Goal: Task Accomplishment & Management: Complete application form

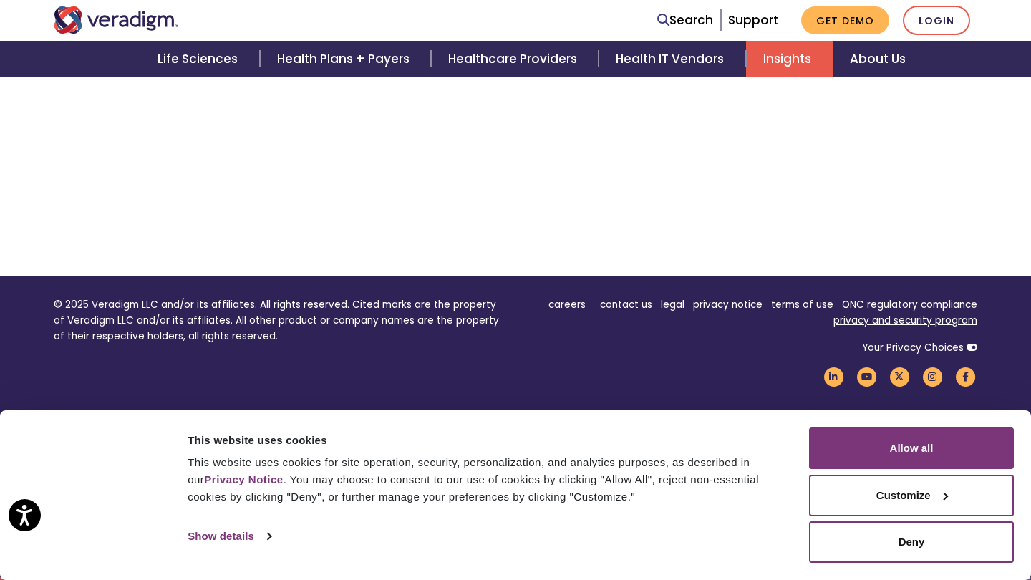
scroll to position [3595, 0]
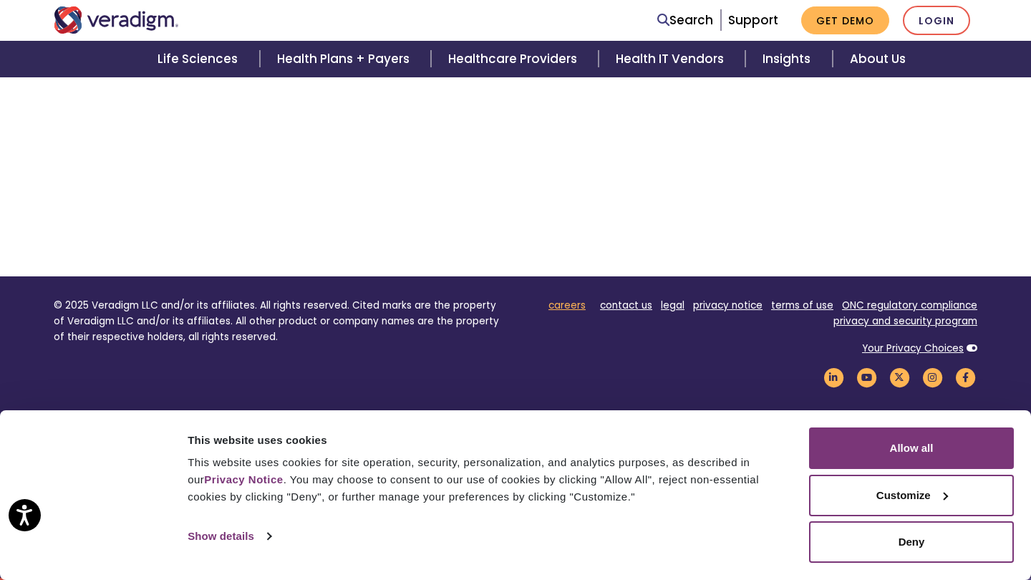
click at [564, 309] on link "careers" at bounding box center [566, 306] width 37 height 14
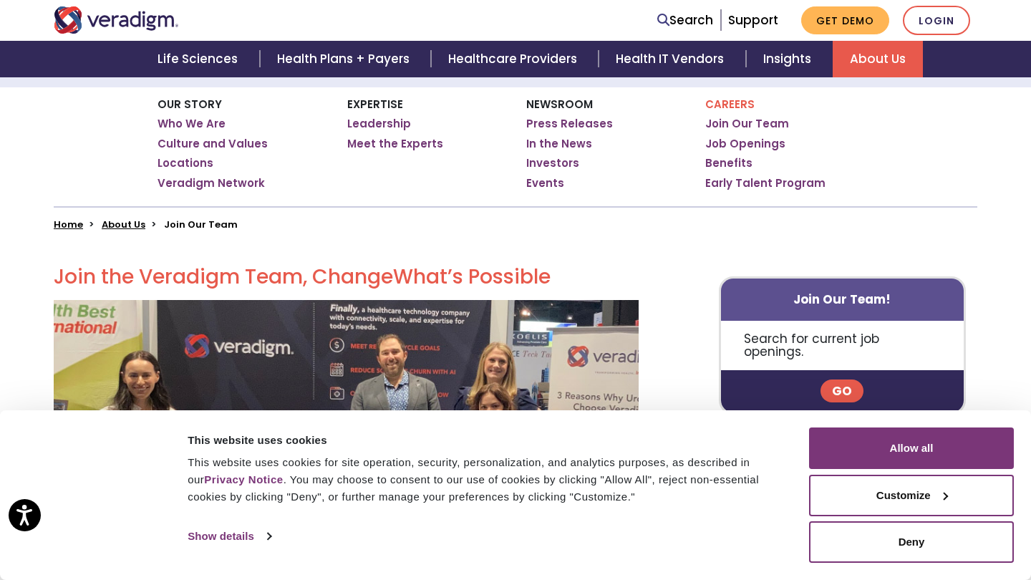
scroll to position [226, 0]
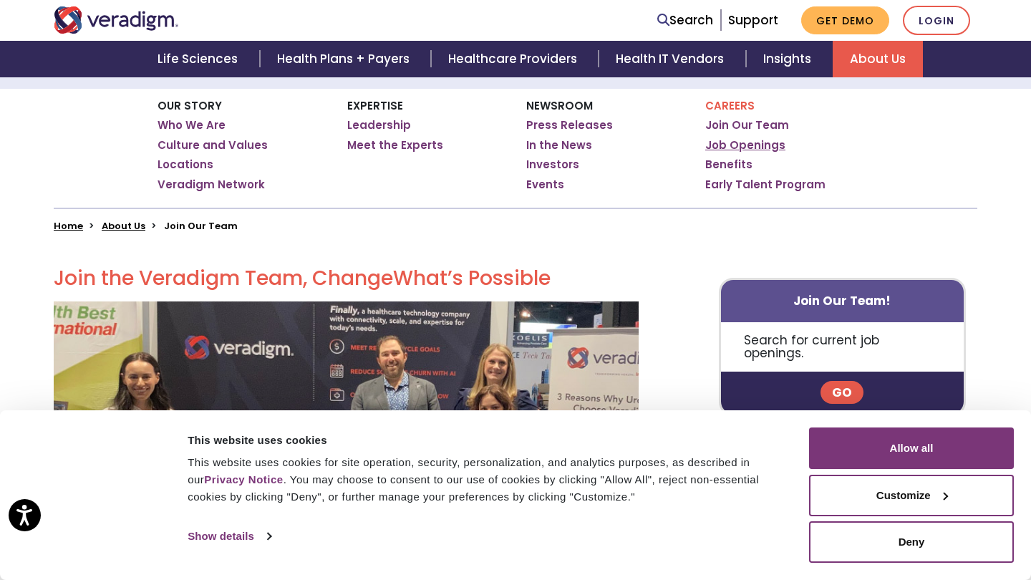
click at [760, 146] on link "Job Openings" at bounding box center [745, 145] width 80 height 14
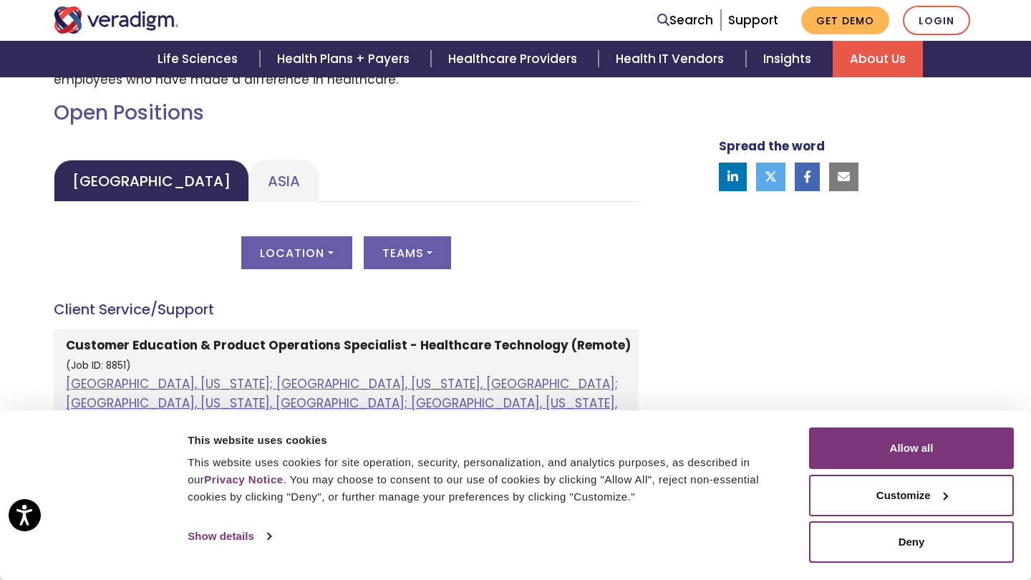
scroll to position [642, 0]
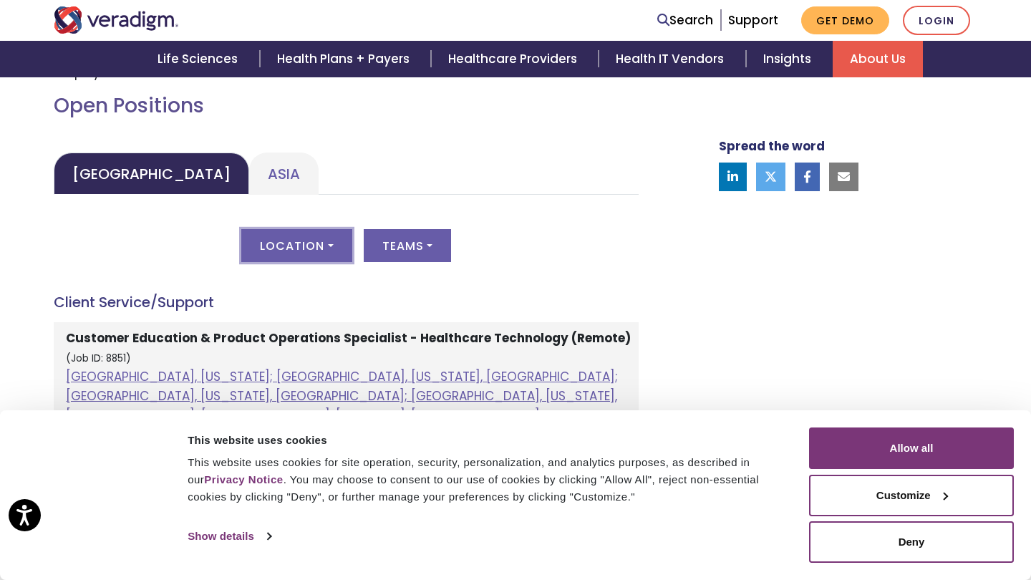
click at [293, 237] on button "Location" at bounding box center [296, 245] width 110 height 33
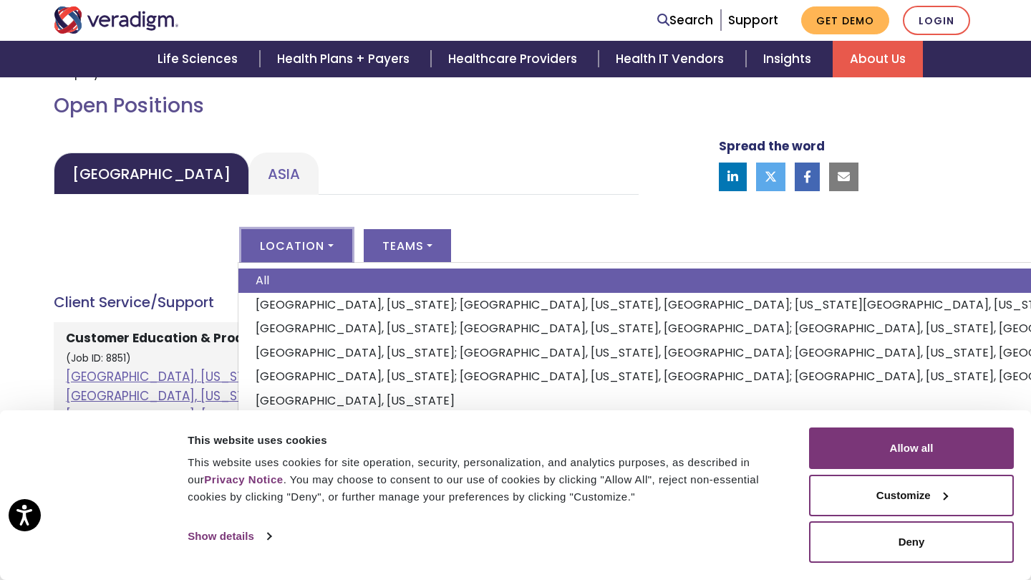
click at [293, 237] on button "Location" at bounding box center [296, 245] width 110 height 33
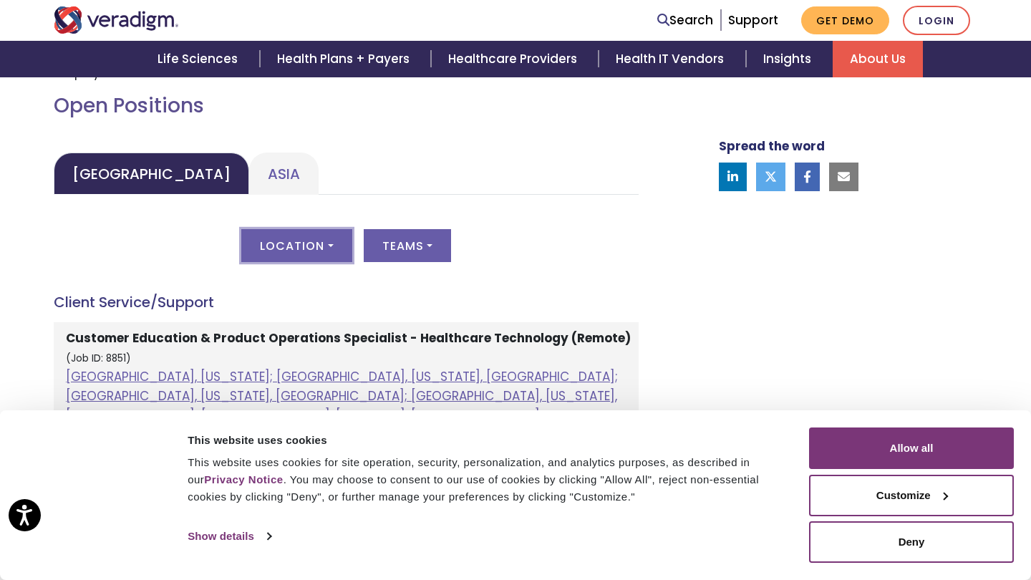
click at [293, 237] on button "Location" at bounding box center [296, 245] width 110 height 33
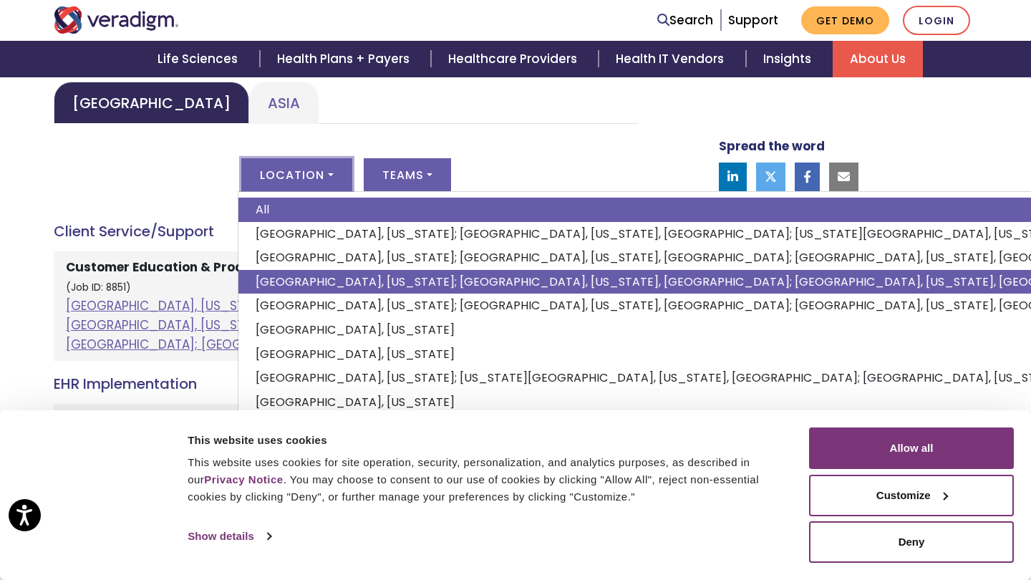
scroll to position [657, 0]
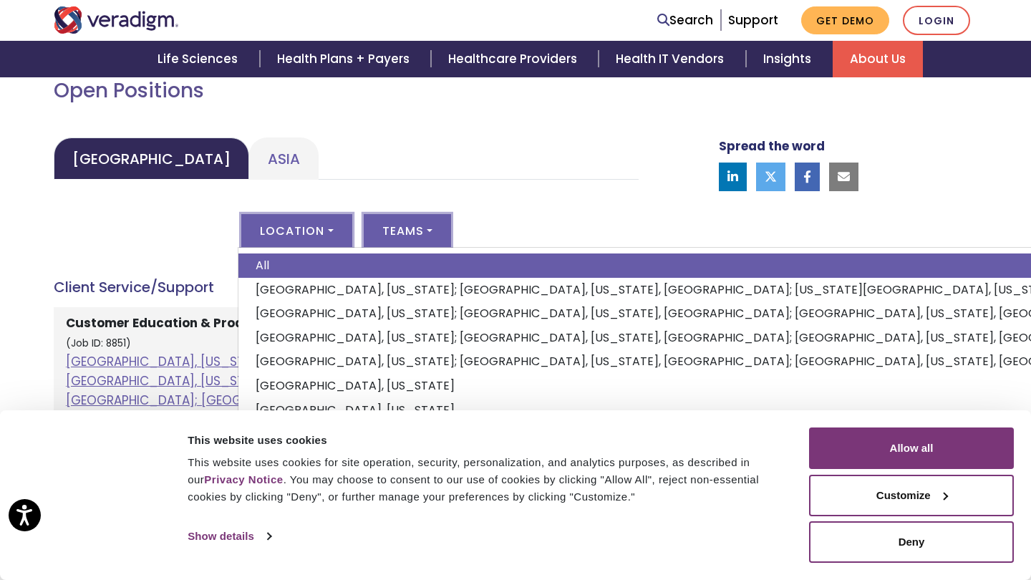
click at [417, 220] on button "Teams" at bounding box center [407, 230] width 87 height 33
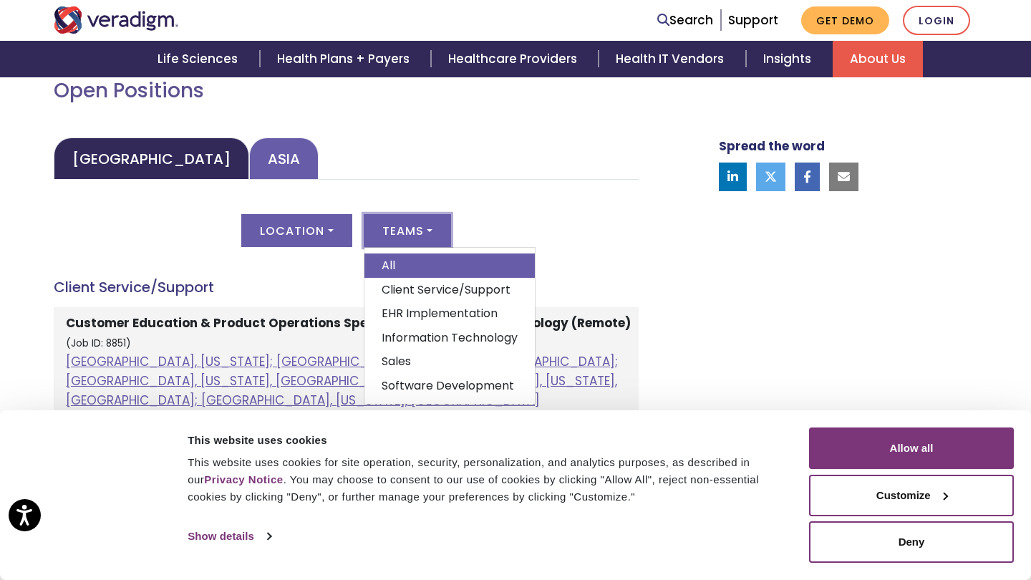
click at [249, 165] on link "Asia" at bounding box center [283, 158] width 69 height 42
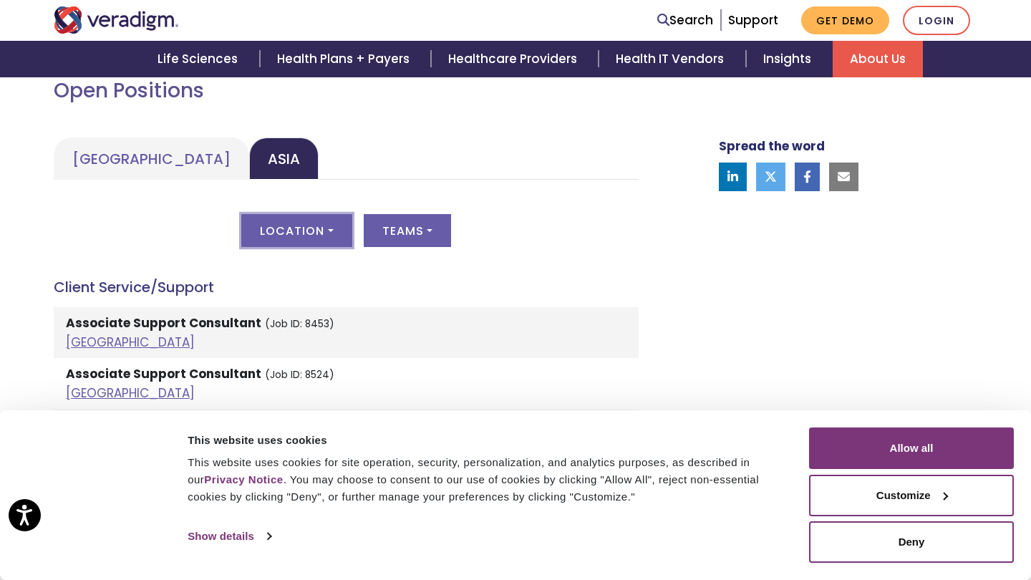
click at [299, 228] on button "Location" at bounding box center [296, 230] width 110 height 33
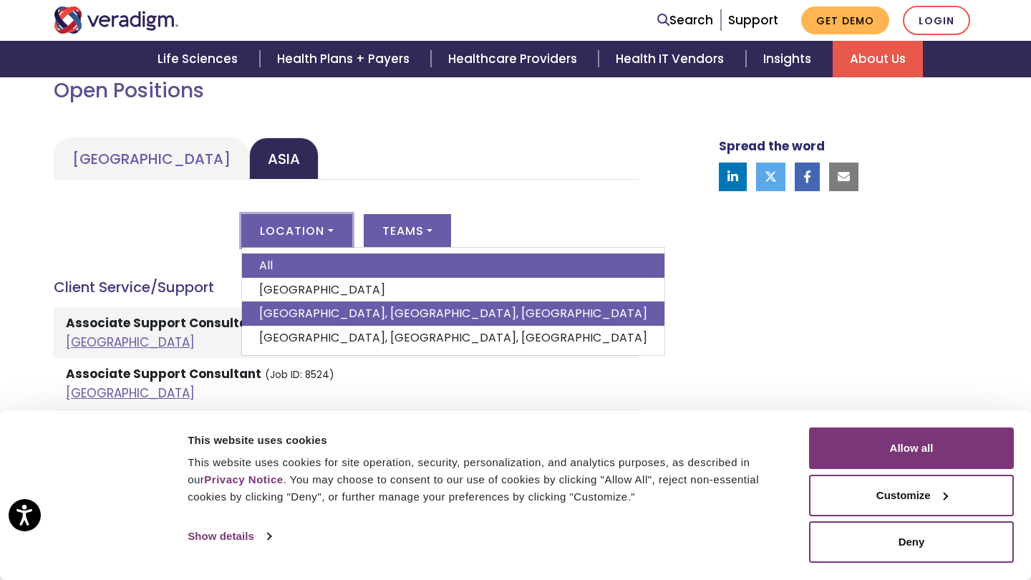
click at [368, 304] on link "Pune, Maharashtra, India" at bounding box center [453, 313] width 422 height 24
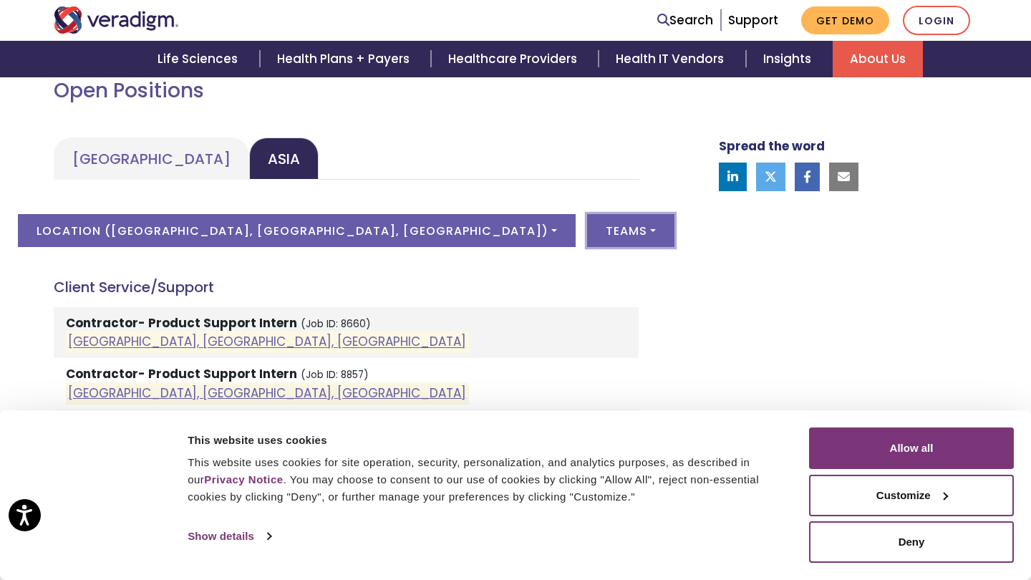
click at [587, 233] on button "Teams" at bounding box center [630, 230] width 87 height 33
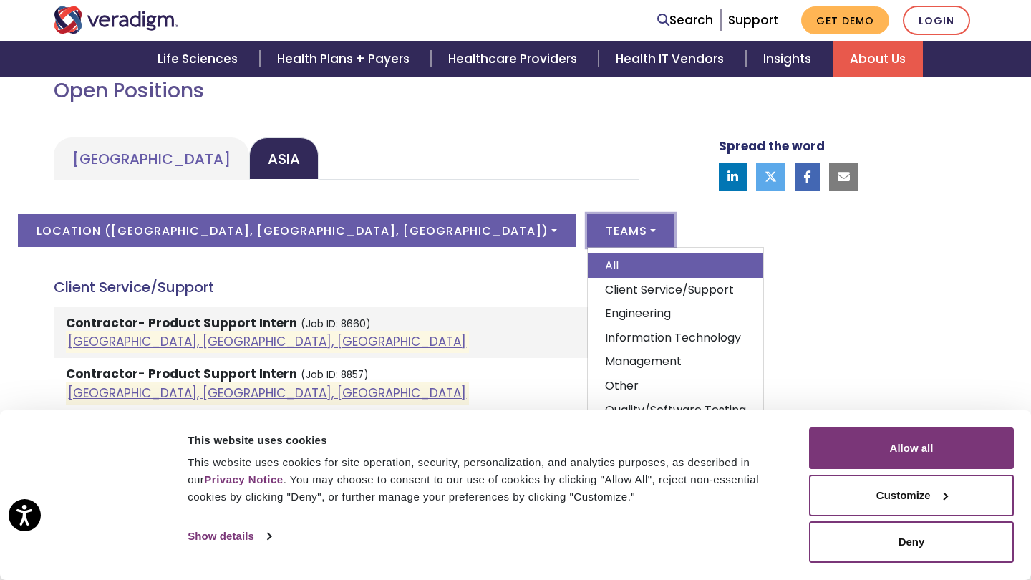
click at [717, 281] on div "Spread the word" at bounding box center [830, 454] width 315 height 1239
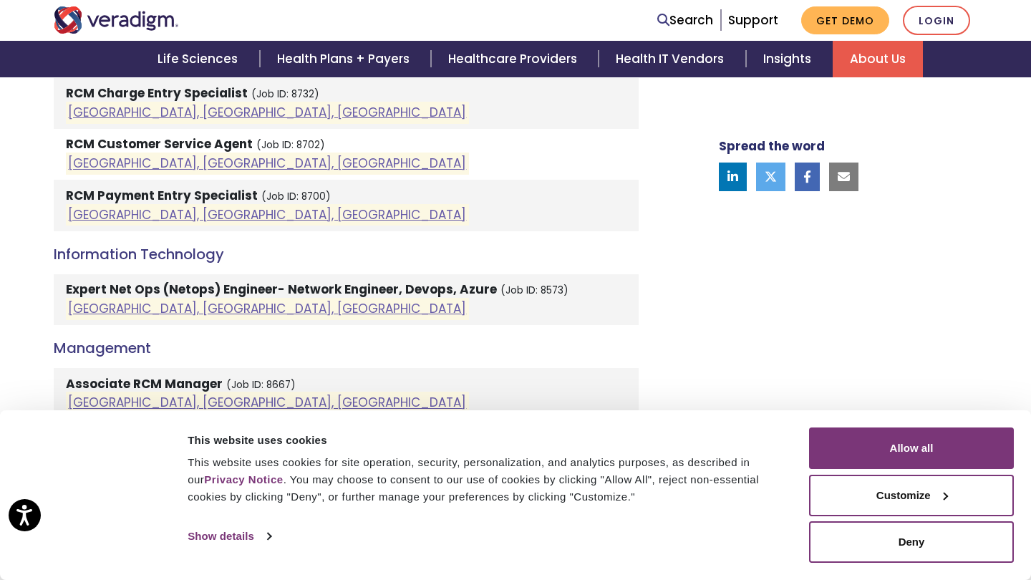
scroll to position [1092, 0]
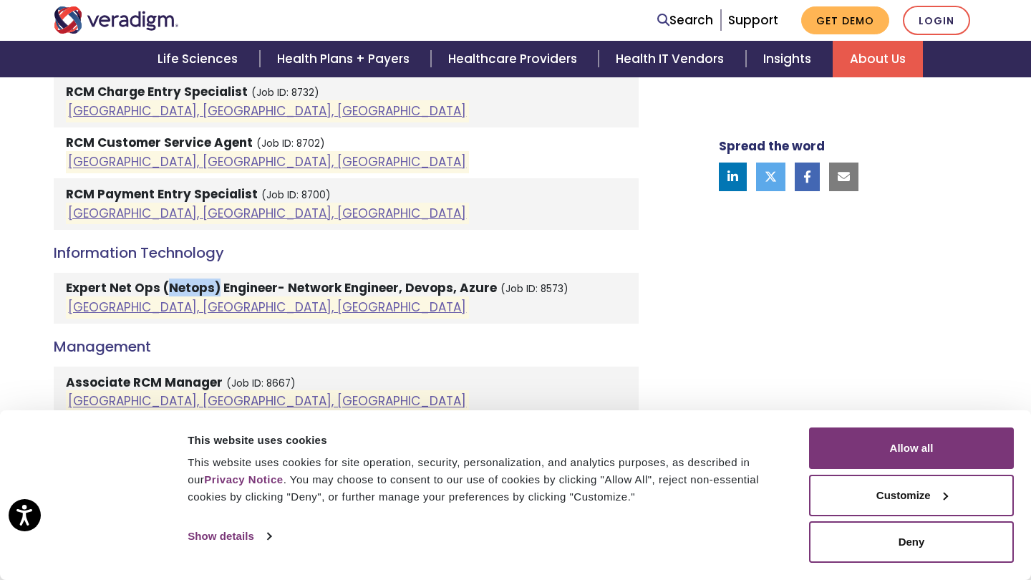
drag, startPoint x: 214, startPoint y: 283, endPoint x: 168, endPoint y: 281, distance: 45.9
click at [168, 281] on strong "Expert Net Ops (Netops) Engineer- Network Engineer, Devops, Azure" at bounding box center [281, 287] width 431 height 17
copy strong "Netops)"
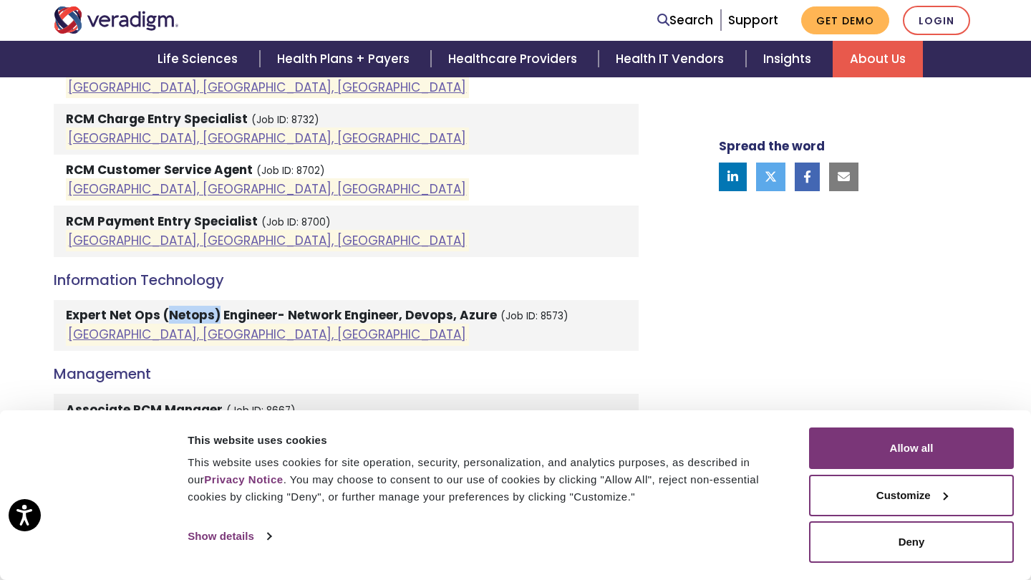
scroll to position [1062, 0]
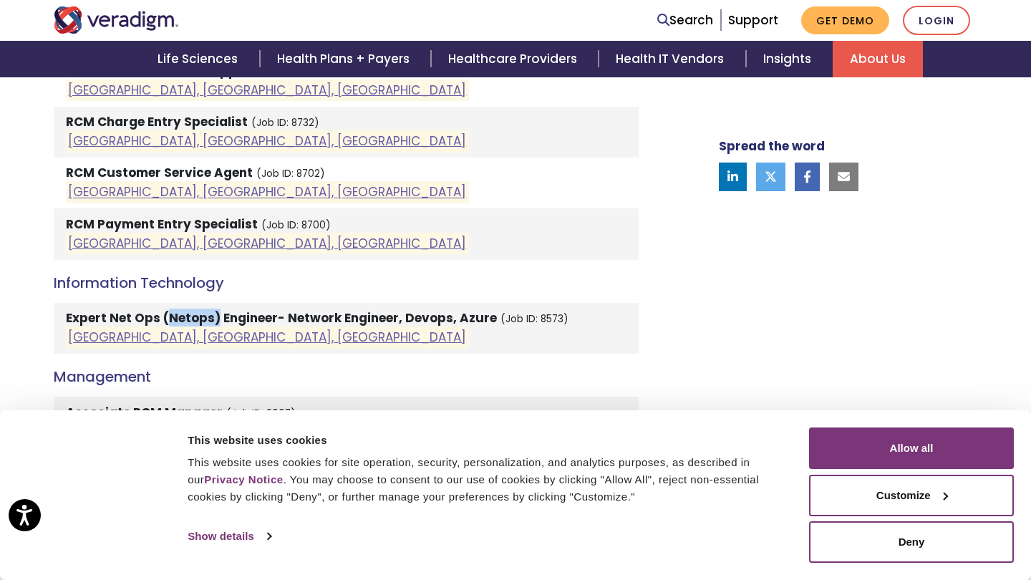
click at [656, 328] on div "Welcome to Veradigm Transform healthcare and enable smarter care for millions o…" at bounding box center [358, 49] width 630 height 1239
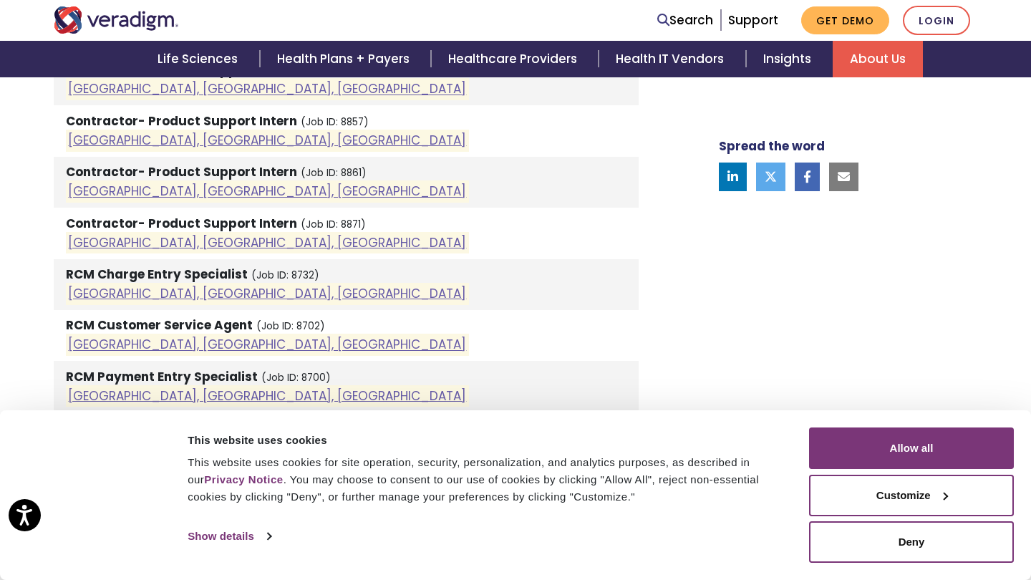
scroll to position [912, 0]
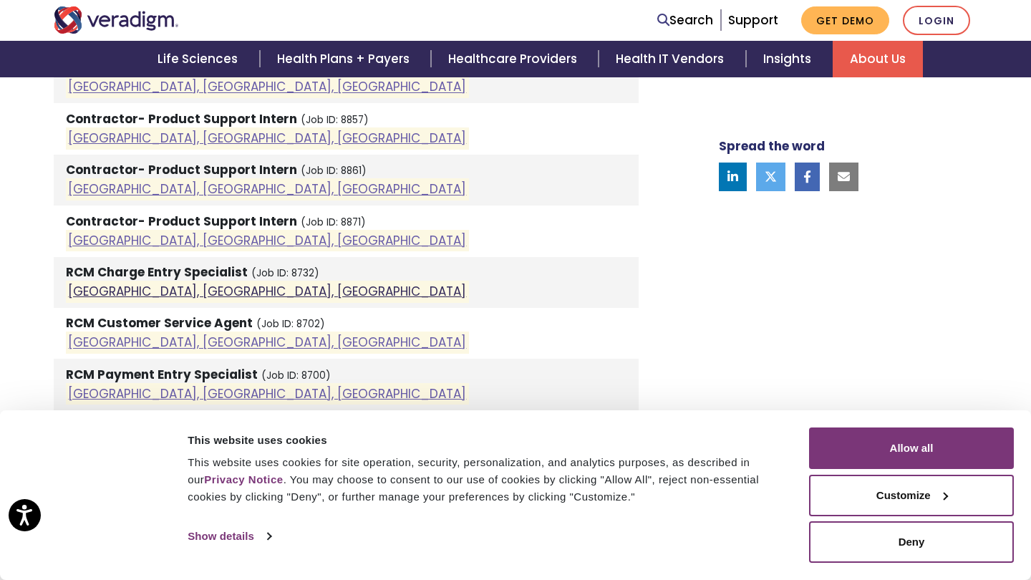
click at [114, 284] on link "Pune, Maharashtra, India" at bounding box center [267, 291] width 398 height 17
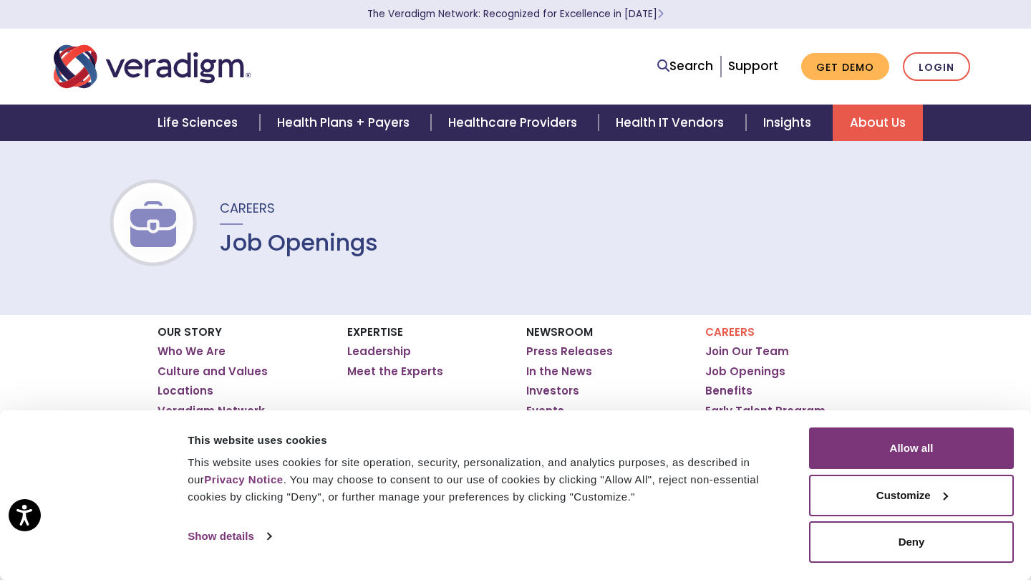
scroll to position [0, 0]
drag, startPoint x: 365, startPoint y: 8, endPoint x: 441, endPoint y: 16, distance: 76.4
click at [441, 16] on p "The Veradigm Network: Recognized for Excellence in [DATE]" at bounding box center [515, 14] width 931 height 29
click at [470, 73] on div "Search Support Get Demo Login" at bounding box center [712, 66] width 551 height 29
drag, startPoint x: 362, startPoint y: 16, endPoint x: 442, endPoint y: 18, distance: 80.2
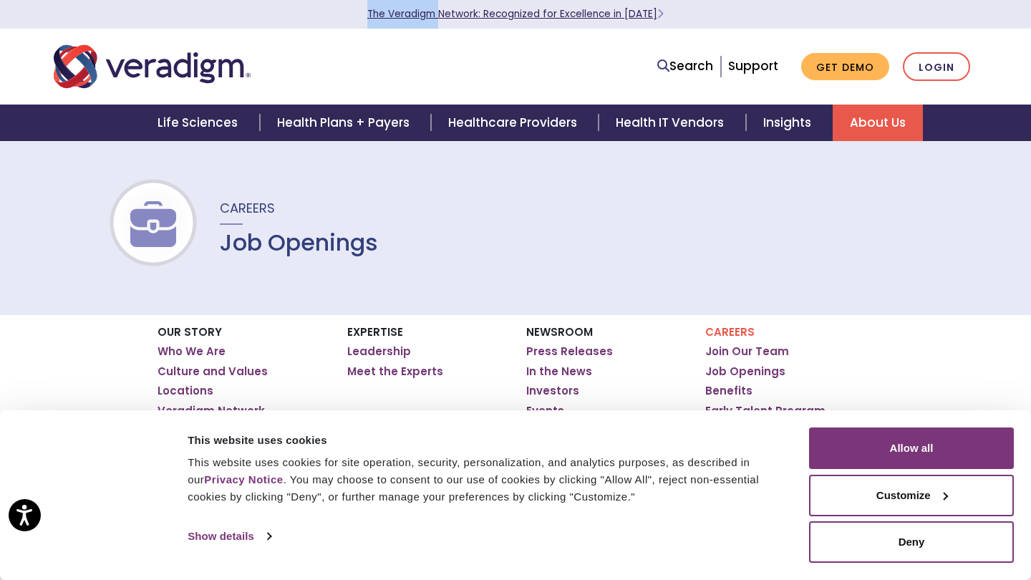
click at [442, 18] on p "The Veradigm Network: Recognized for Excellence in [DATE]" at bounding box center [515, 14] width 931 height 29
copy link "The Veradigm"
click at [488, 206] on div "Careers Job Openings" at bounding box center [515, 227] width 1031 height 175
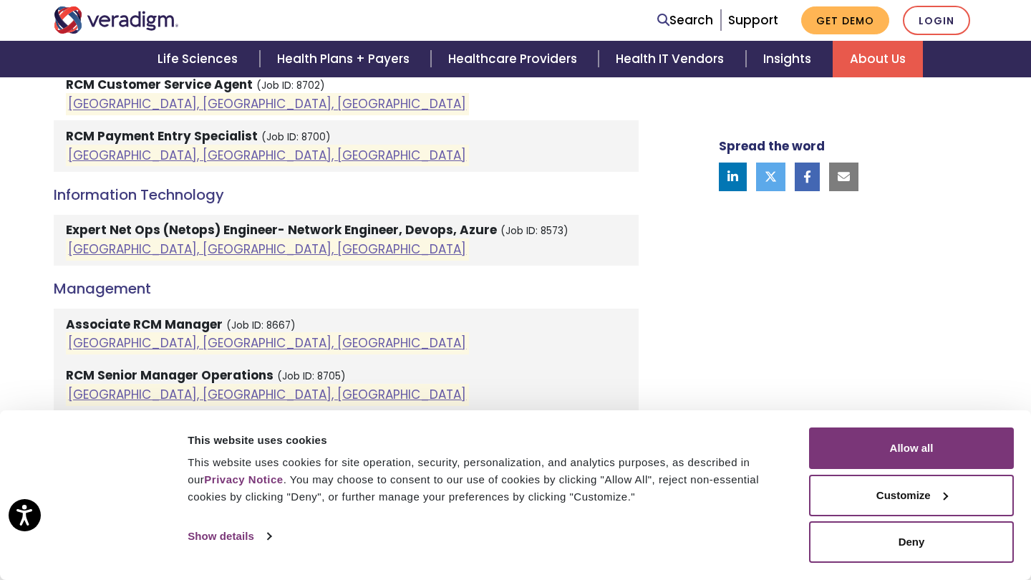
scroll to position [1152, 0]
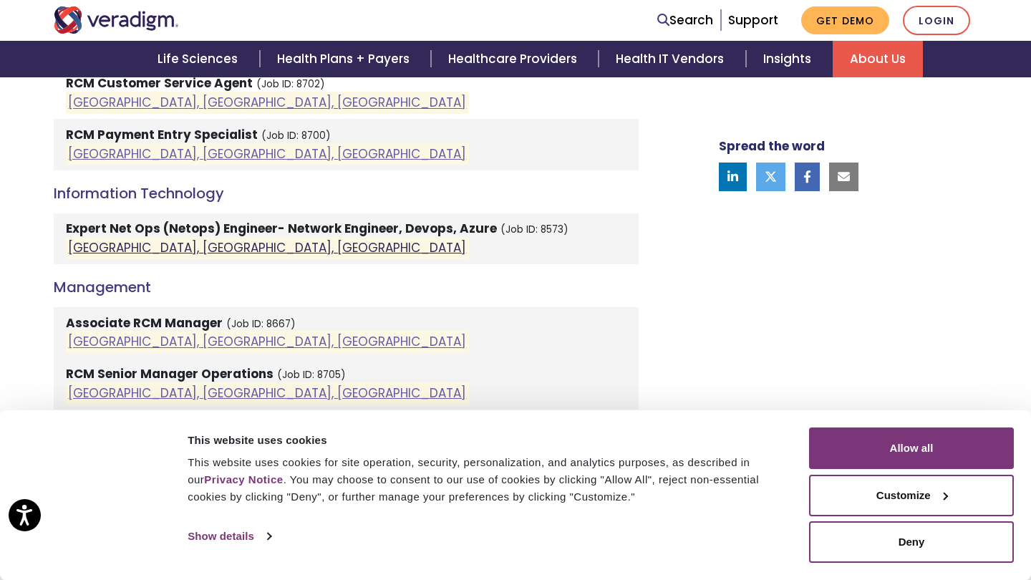
click at [165, 243] on link "Pune, Maharashtra, India" at bounding box center [267, 247] width 398 height 17
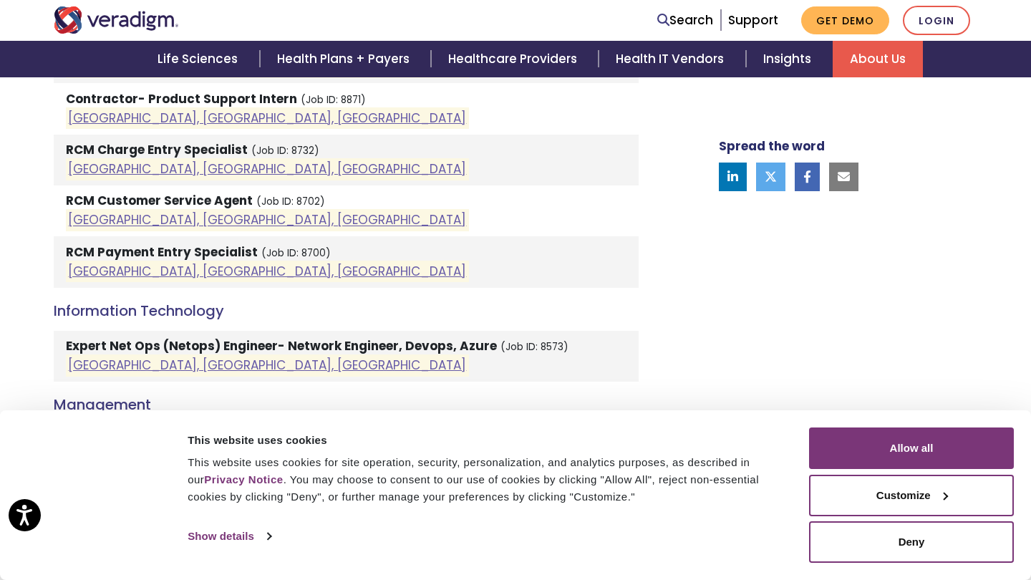
scroll to position [841, 0]
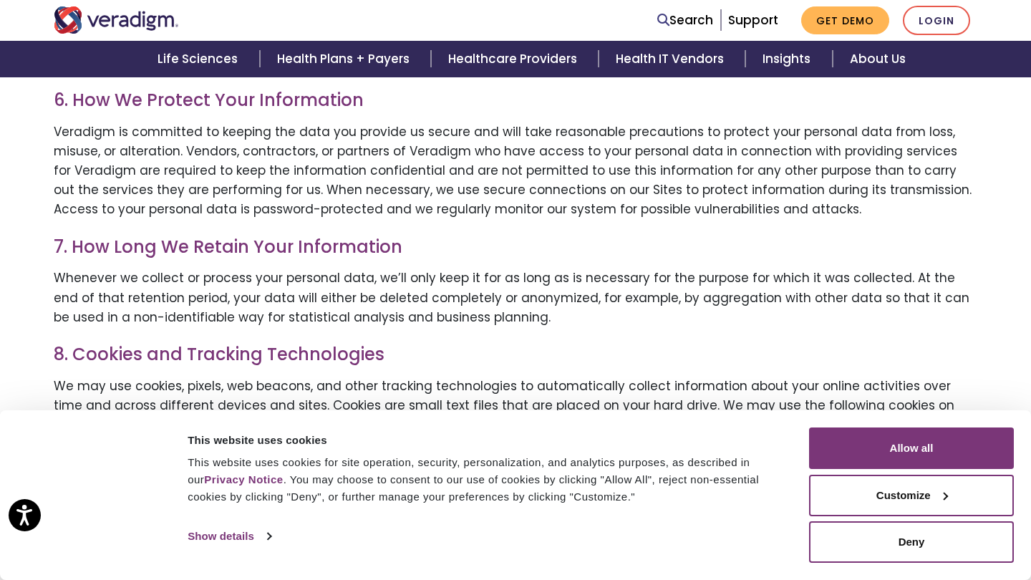
scroll to position [1653, 0]
